Goal: Use online tool/utility: Utilize a website feature to perform a specific function

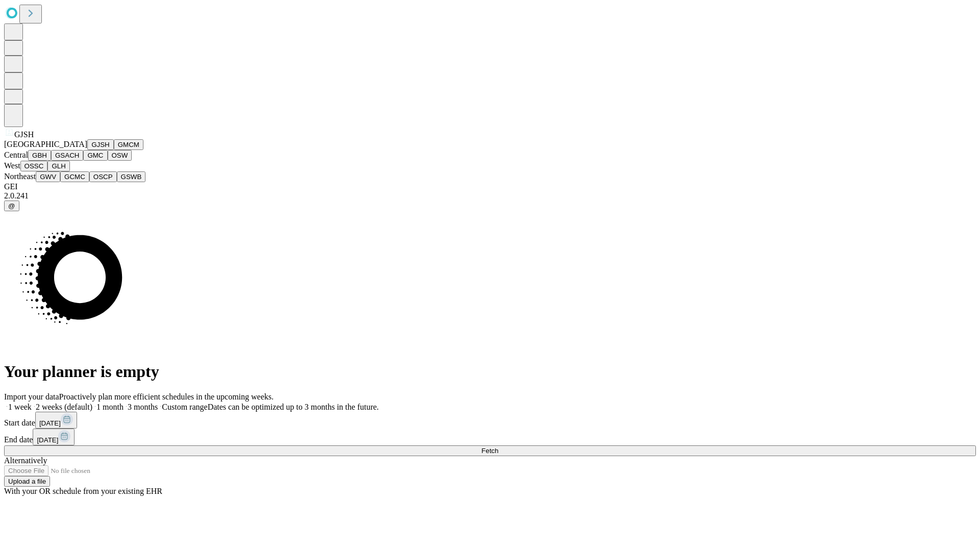
click at [87, 150] on button "GJSH" at bounding box center [100, 144] width 27 height 11
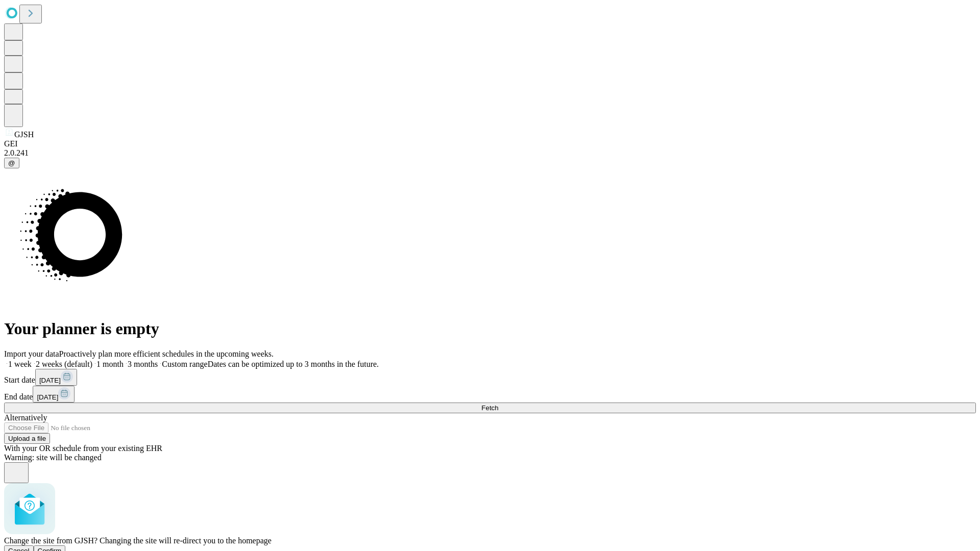
click at [62, 547] on span "Confirm" at bounding box center [50, 551] width 24 height 8
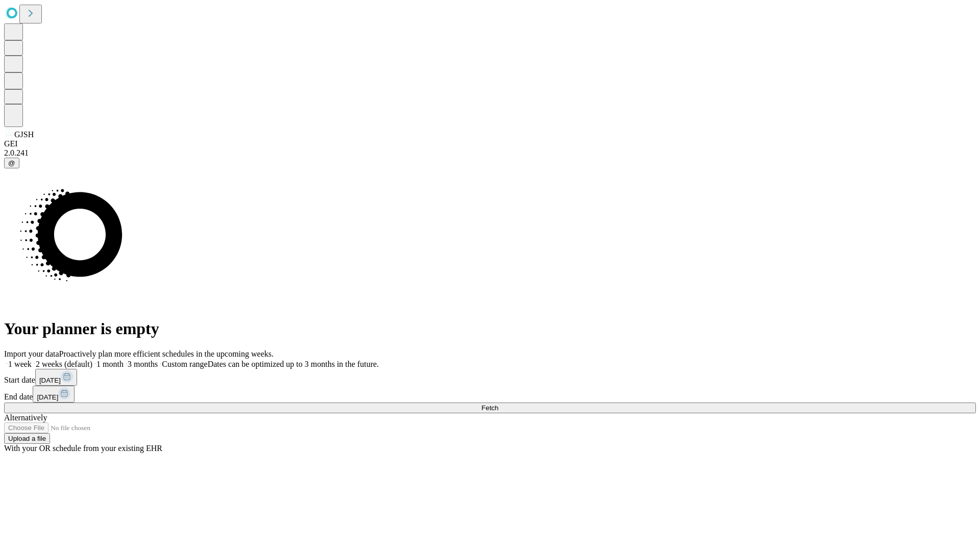
click at [92, 360] on label "2 weeks (default)" at bounding box center [62, 364] width 61 height 9
click at [498, 404] on span "Fetch" at bounding box center [489, 408] width 17 height 8
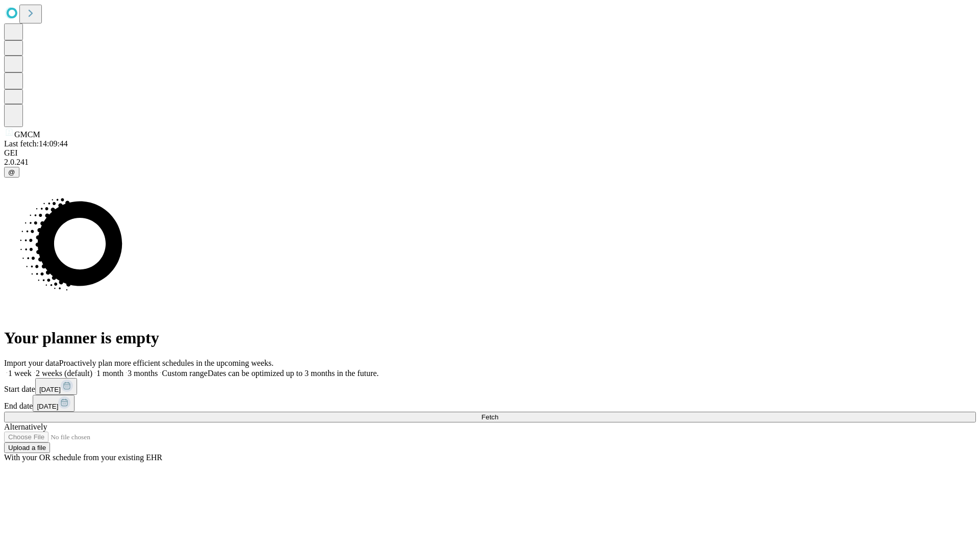
click at [92, 369] on label "2 weeks (default)" at bounding box center [62, 373] width 61 height 9
click at [498, 413] on span "Fetch" at bounding box center [489, 417] width 17 height 8
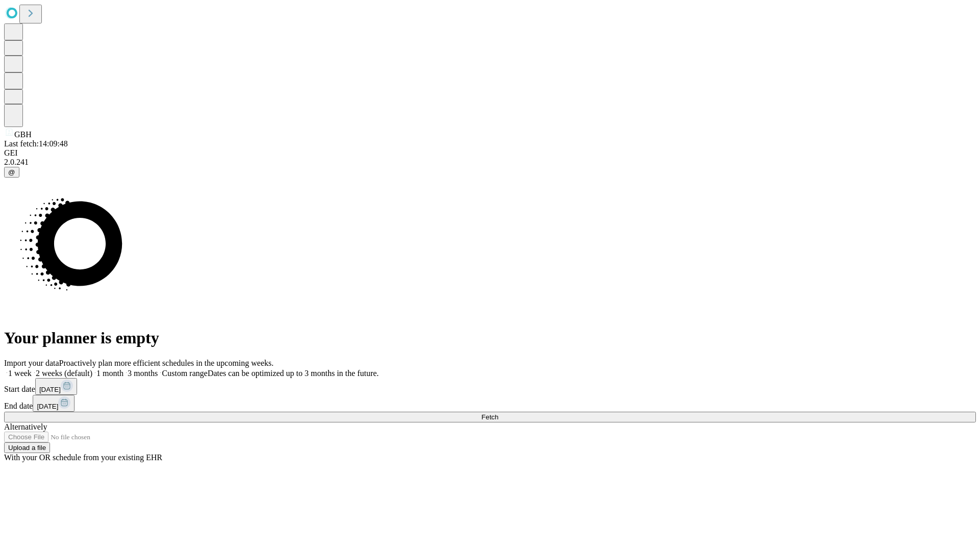
click at [92, 369] on label "2 weeks (default)" at bounding box center [62, 373] width 61 height 9
click at [498, 413] on span "Fetch" at bounding box center [489, 417] width 17 height 8
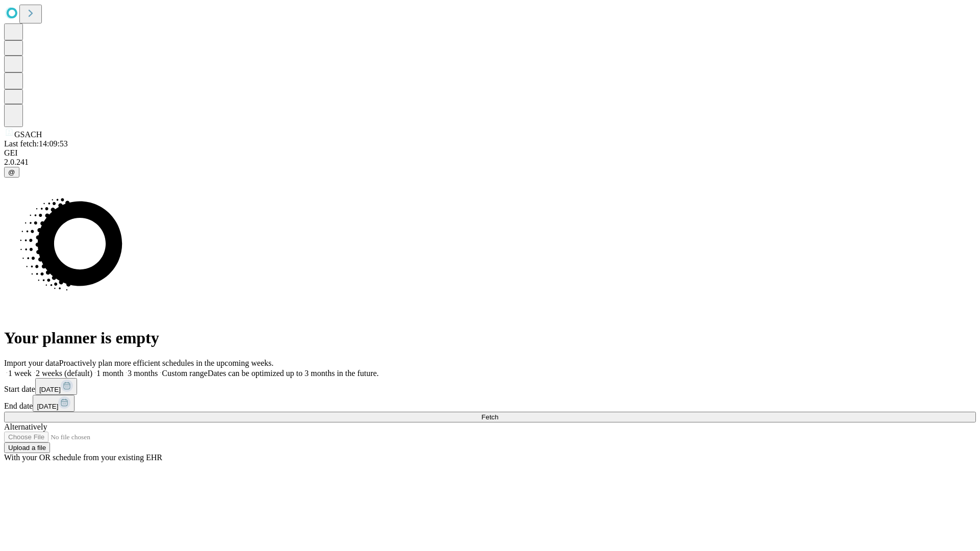
click at [92, 369] on label "2 weeks (default)" at bounding box center [62, 373] width 61 height 9
click at [498, 413] on span "Fetch" at bounding box center [489, 417] width 17 height 8
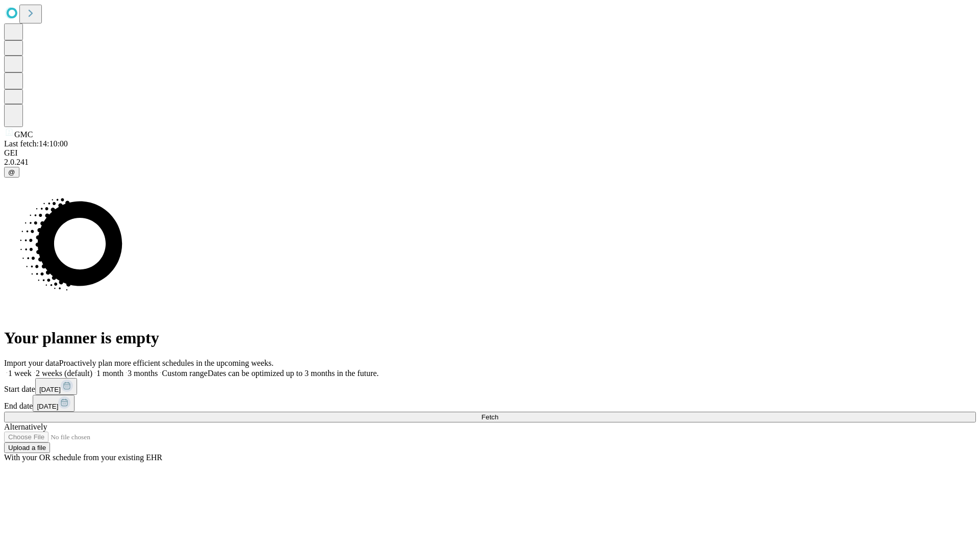
click at [92, 369] on label "2 weeks (default)" at bounding box center [62, 373] width 61 height 9
click at [498, 413] on span "Fetch" at bounding box center [489, 417] width 17 height 8
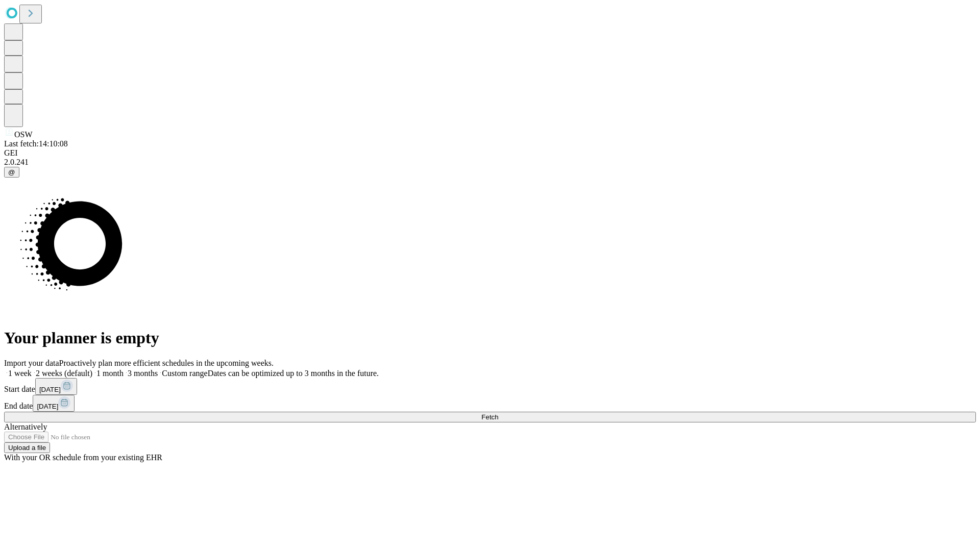
click at [92, 369] on label "2 weeks (default)" at bounding box center [62, 373] width 61 height 9
click at [498, 413] on span "Fetch" at bounding box center [489, 417] width 17 height 8
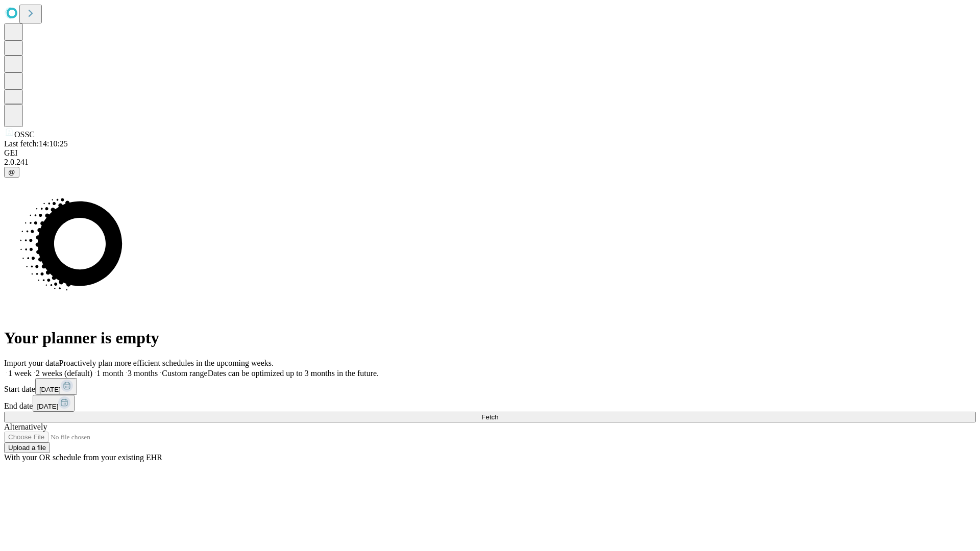
click at [92, 369] on label "2 weeks (default)" at bounding box center [62, 373] width 61 height 9
click at [498, 413] on span "Fetch" at bounding box center [489, 417] width 17 height 8
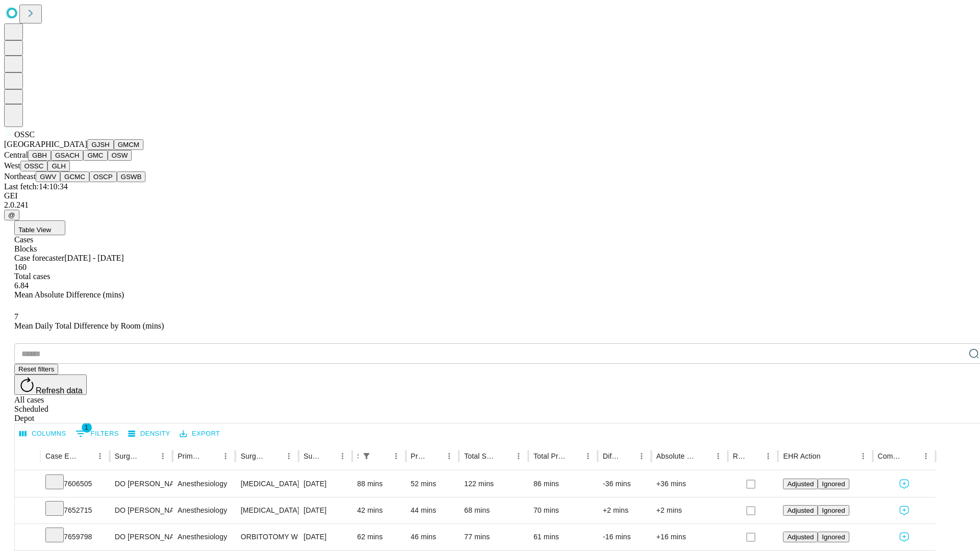
click at [69, 171] on button "GLH" at bounding box center [58, 166] width 22 height 11
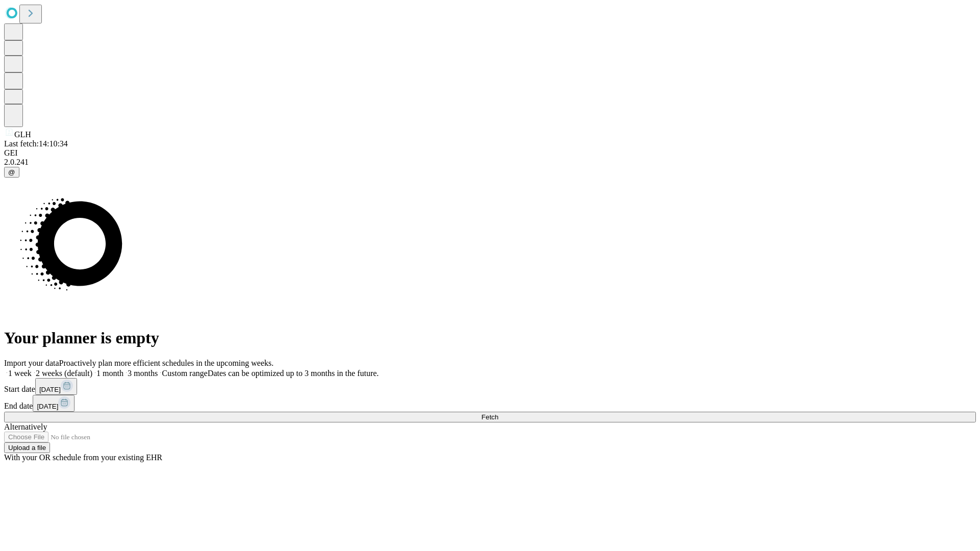
click at [92, 369] on label "2 weeks (default)" at bounding box center [62, 373] width 61 height 9
click at [498, 413] on span "Fetch" at bounding box center [489, 417] width 17 height 8
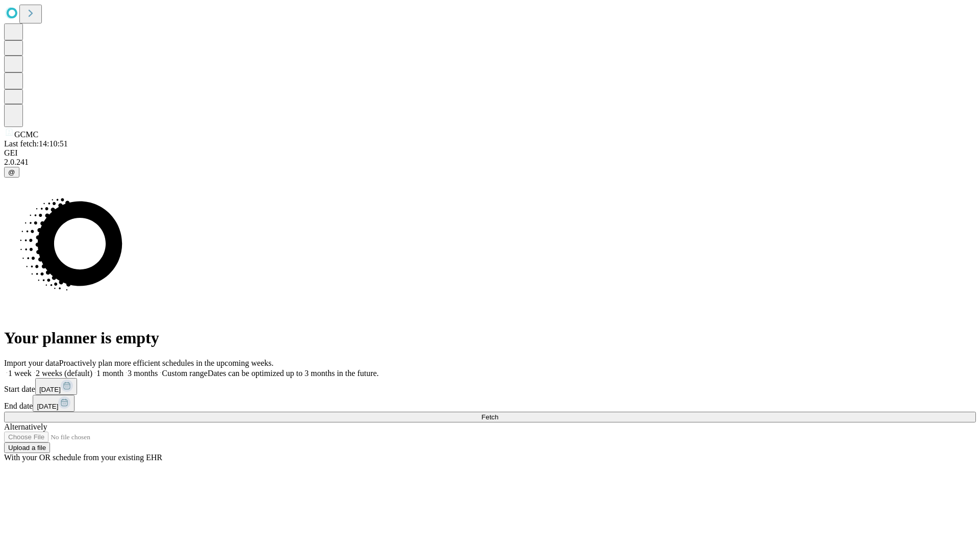
click at [92, 369] on label "2 weeks (default)" at bounding box center [62, 373] width 61 height 9
click at [498, 413] on span "Fetch" at bounding box center [489, 417] width 17 height 8
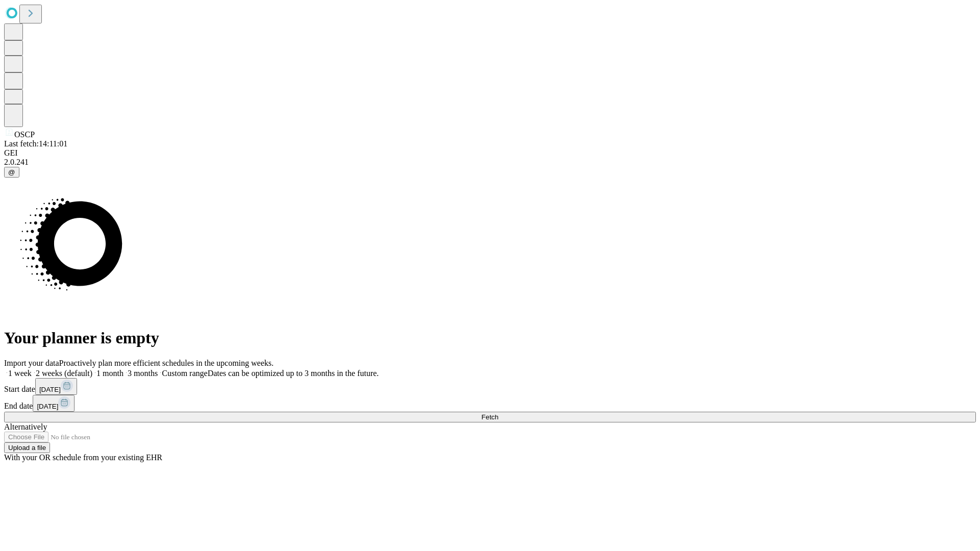
click at [498, 413] on span "Fetch" at bounding box center [489, 417] width 17 height 8
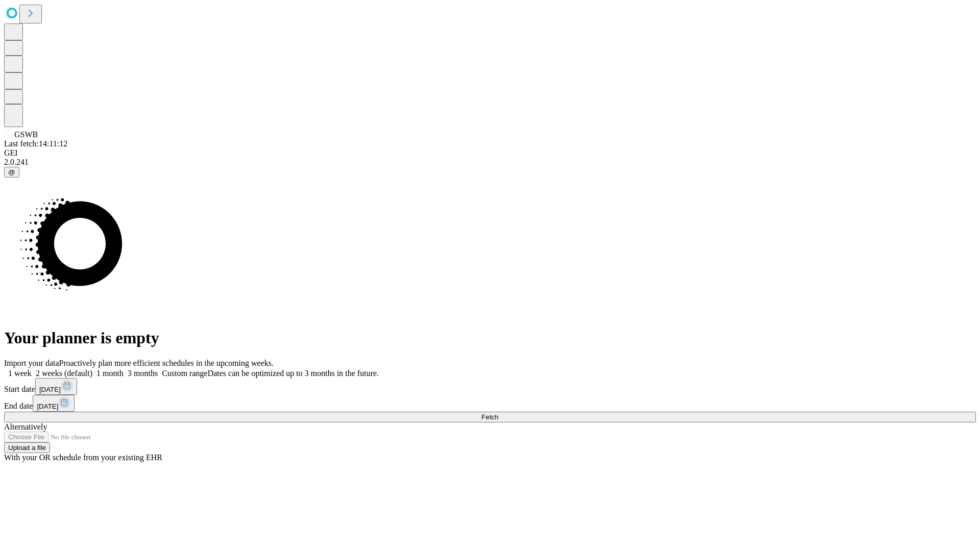
click at [92, 369] on label "2 weeks (default)" at bounding box center [62, 373] width 61 height 9
click at [498, 413] on span "Fetch" at bounding box center [489, 417] width 17 height 8
